Goal: Transaction & Acquisition: Purchase product/service

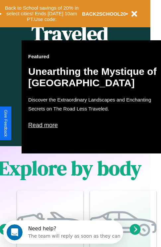
scroll to position [332, 11]
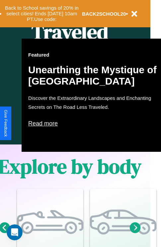
click at [95, 123] on p "Read more" at bounding box center [94, 123] width 133 height 11
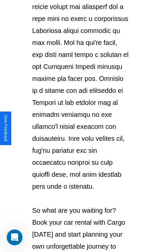
scroll to position [1150, 0]
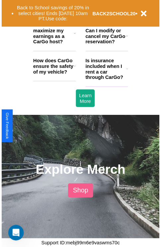
scroll to position [332, 11]
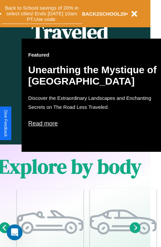
click at [42, 14] on button "Back to School savings of 20% in select cities! Ends 9/1 at 10am PT. Use code:" at bounding box center [42, 13] width 81 height 21
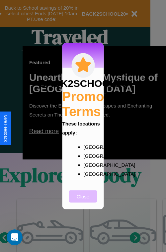
click at [83, 201] on button "Close" at bounding box center [83, 196] width 28 height 12
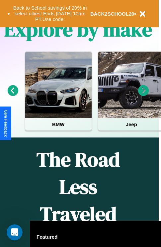
scroll to position [102, 0]
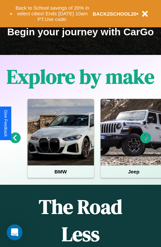
click at [146, 142] on icon at bounding box center [146, 137] width 11 height 11
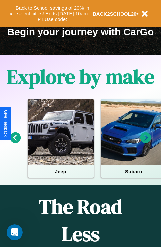
click at [146, 142] on icon at bounding box center [146, 137] width 11 height 11
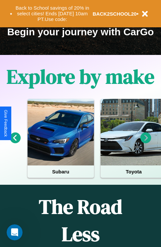
click at [15, 142] on icon at bounding box center [15, 137] width 11 height 11
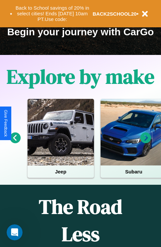
click at [146, 142] on icon at bounding box center [146, 137] width 11 height 11
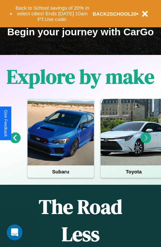
click at [146, 142] on icon at bounding box center [146, 137] width 11 height 11
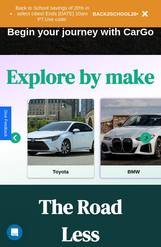
click at [133, 142] on div at bounding box center [134, 132] width 67 height 67
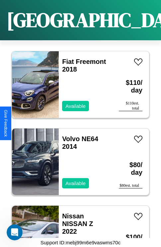
scroll to position [334, 0]
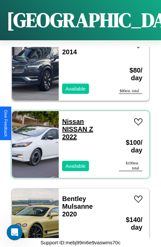
click at [71, 118] on link "Nissan NISSAN Z 2022" at bounding box center [77, 129] width 31 height 23
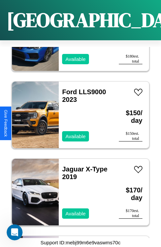
scroll to position [6200, 0]
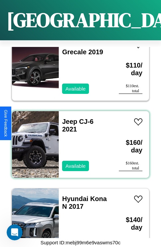
click at [78, 140] on div "Jeep CJ-6 2021 Available" at bounding box center [86, 144] width 54 height 67
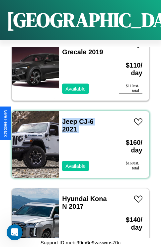
click at [78, 140] on div "Jeep CJ-6 2021 Available" at bounding box center [86, 144] width 54 height 67
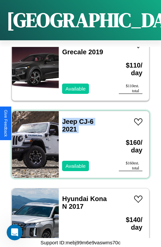
click at [78, 140] on div "Jeep CJ-6 2021 Available" at bounding box center [86, 144] width 54 height 67
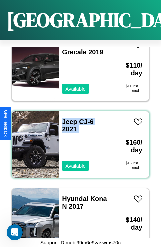
click at [78, 140] on div "Jeep CJ-6 2021 Available" at bounding box center [86, 144] width 54 height 67
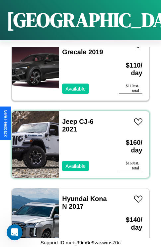
click at [78, 140] on div "Jeep CJ-6 2021 Available" at bounding box center [86, 144] width 54 height 67
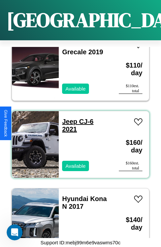
click at [68, 118] on link "Jeep CJ-6 2021" at bounding box center [78, 125] width 32 height 15
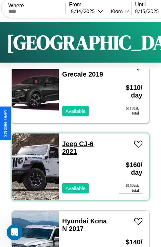
scroll to position [0, 0]
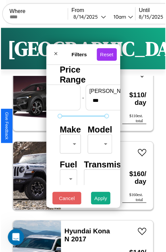
scroll to position [20, 0]
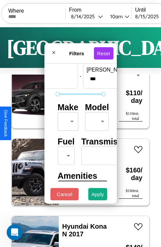
click at [67, 120] on body "CarGo Where From 8 / 14 / 2025 10am Until 8 / 15 / 2025 10am Become a Host Logi…" at bounding box center [80, 137] width 161 height 274
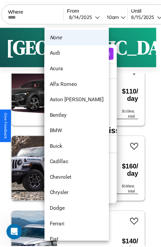
scroll to position [61, 0]
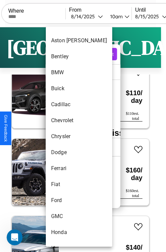
click at [67, 136] on li "Chrysler" at bounding box center [79, 136] width 67 height 16
type input "********"
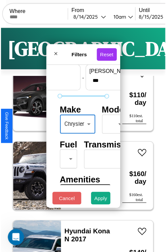
scroll to position [20, 9]
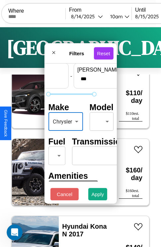
click at [101, 120] on body "CarGo Where From 8 / 14 / 2025 10am Until 8 / 15 / 2025 10am Become a Host Logi…" at bounding box center [80, 137] width 161 height 274
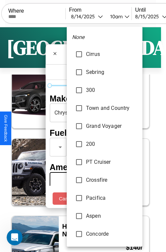
scroll to position [223, 0]
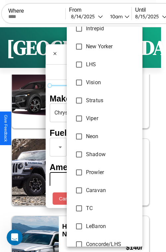
type input "****"
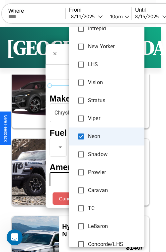
scroll to position [20, 41]
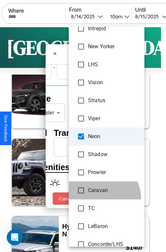
click at [100, 198] on li "Caravan" at bounding box center [107, 190] width 76 height 18
type input "***"
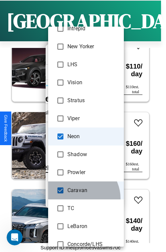
scroll to position [6740, 0]
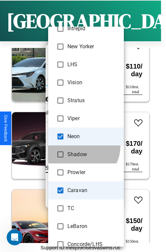
click at [78, 145] on li "Shadow" at bounding box center [86, 154] width 76 height 18
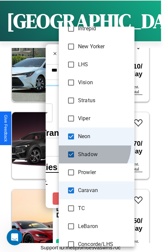
click at [78, 145] on li "Shadow" at bounding box center [97, 154] width 76 height 18
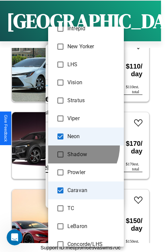
click at [78, 145] on li "Shadow" at bounding box center [86, 154] width 76 height 18
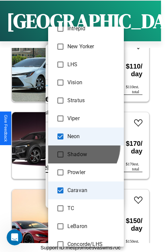
click at [78, 145] on li "Shadow" at bounding box center [86, 154] width 76 height 18
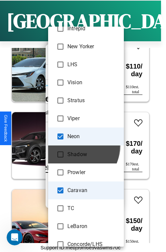
click at [78, 145] on li "Shadow" at bounding box center [86, 154] width 76 height 18
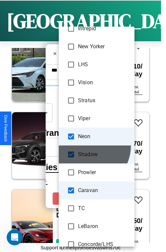
click at [78, 145] on li "Shadow" at bounding box center [97, 154] width 76 height 18
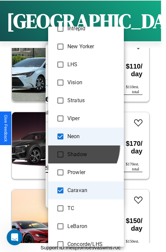
click at [78, 145] on li "Shadow" at bounding box center [86, 154] width 76 height 18
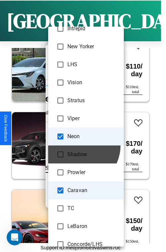
click at [78, 145] on li "Shadow" at bounding box center [86, 154] width 76 height 18
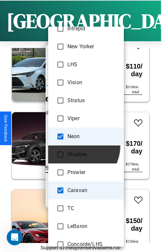
click at [78, 145] on li "Shadow" at bounding box center [86, 154] width 76 height 18
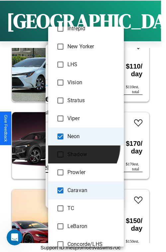
click at [78, 145] on li "Shadow" at bounding box center [86, 154] width 76 height 18
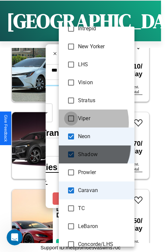
type input "**********"
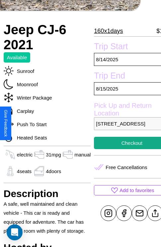
scroll to position [125, 27]
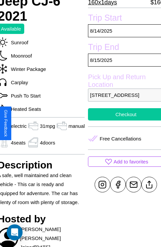
click at [123, 120] on button "Checkout" at bounding box center [126, 114] width 76 height 12
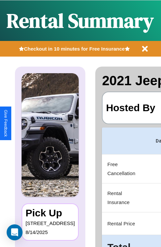
scroll to position [0, 126]
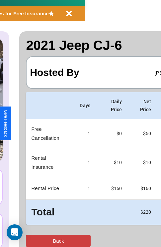
click at [32, 241] on button "Back" at bounding box center [58, 241] width 65 height 12
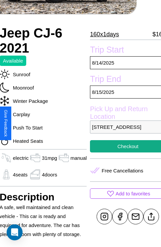
scroll to position [101, 27]
